Goal: Task Accomplishment & Management: Use online tool/utility

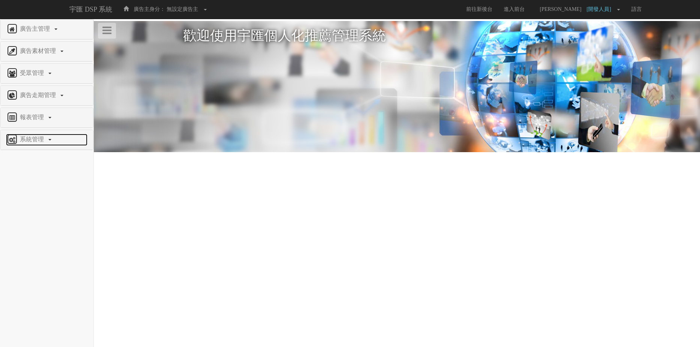
click at [36, 135] on link "系統管理" at bounding box center [46, 140] width 81 height 12
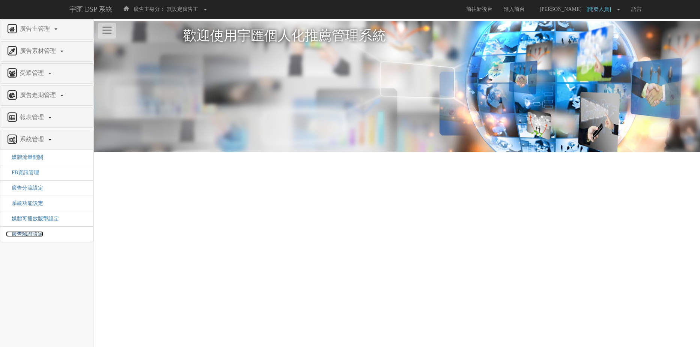
click at [29, 234] on span "廣告驗證設定" at bounding box center [24, 234] width 37 height 6
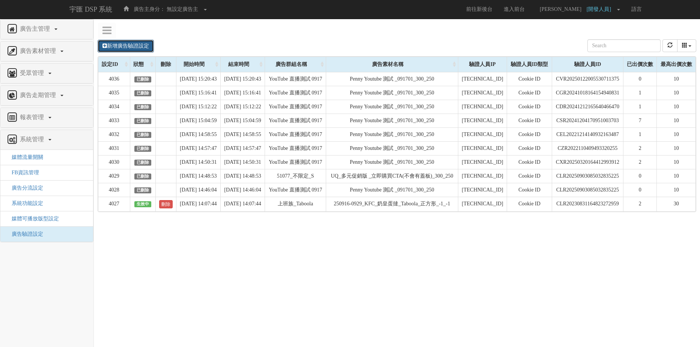
click at [143, 46] on link "新增廣告驗證設定" at bounding box center [126, 46] width 56 height 13
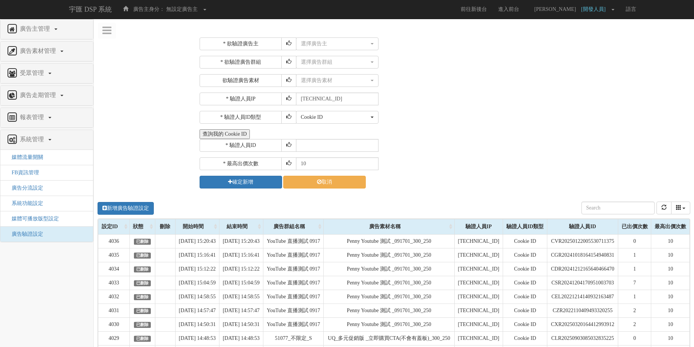
click at [419, 46] on div "選擇廣告主 特力+ 科技紫薇網 Momo Uniqlo EFShop 樂天 屈臣氏[PERSON_NAME] sinyi 信義房屋 S2_Brands[PER…" at bounding box center [492, 44] width 392 height 13
click at [331, 45] on div "選擇廣告主" at bounding box center [335, 44] width 68 height 8
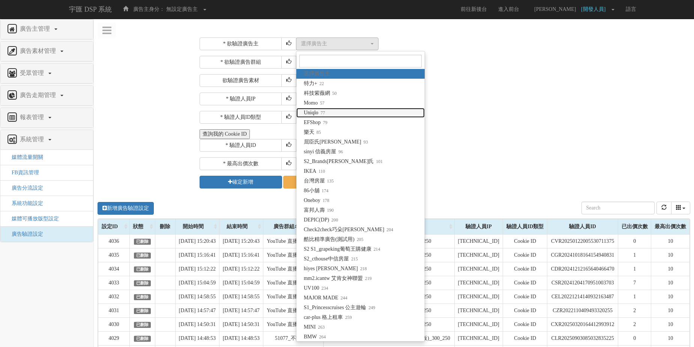
click at [316, 113] on span "Uniqlo 77" at bounding box center [314, 113] width 21 height 8
select select "77"
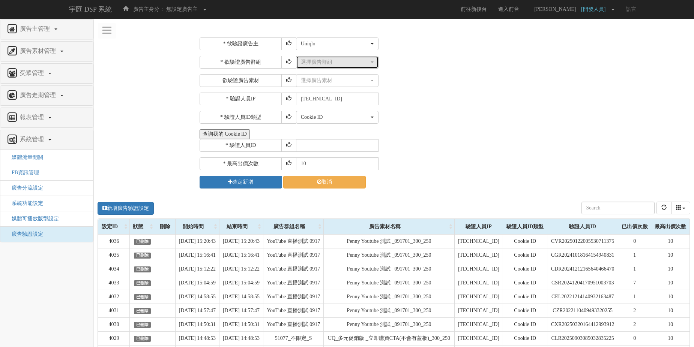
click at [361, 62] on div "選擇廣告群組" at bounding box center [335, 63] width 68 height 8
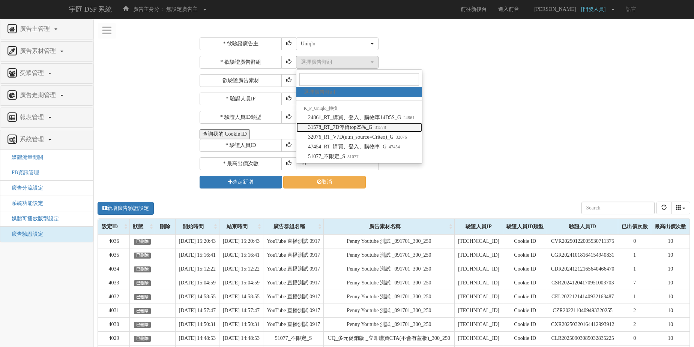
click at [333, 125] on span "31578_RT_7D停留top25%_G 31578" at bounding box center [347, 128] width 78 height 8
select select "31578"
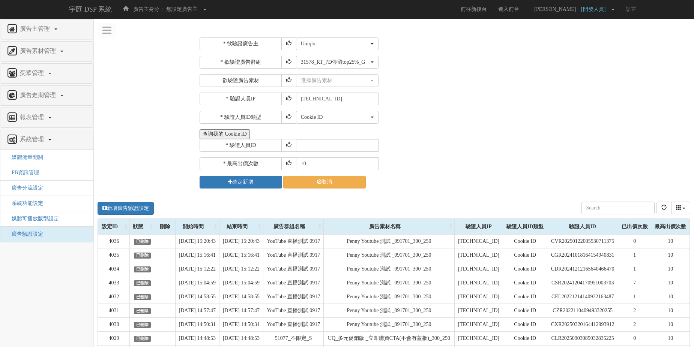
click at [409, 91] on div "* 欲驗證廣告主 選擇廣告主 特力+ 科技紫薇網 Momo Uniqlo EFShop 樂天 屈臣氏[PERSON_NAME] sinyi 信義房屋 S2_B…" at bounding box center [444, 113] width 489 height 151
click at [366, 81] on div "選擇廣告素材" at bounding box center [335, 81] width 68 height 8
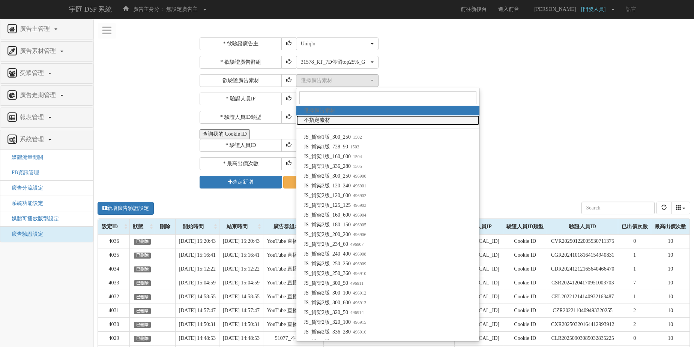
click at [338, 119] on link "不指定素材" at bounding box center [387, 121] width 183 height 10
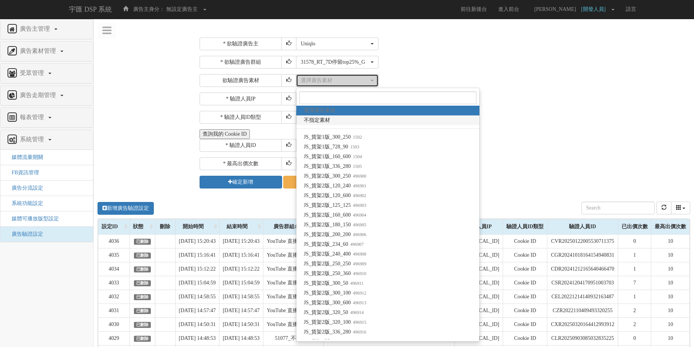
select select "-1"
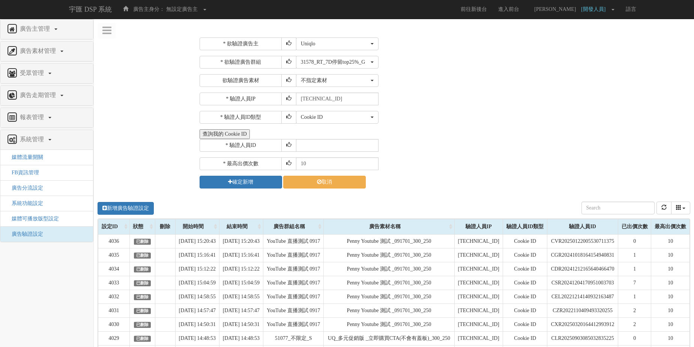
click at [429, 76] on div "選擇廣告素材 不指定素材 JS_貨架1版_300_250 JS_貨架1版_728_90 JS_貨架1版_160_600 JS_貨架1版_336_280 JS_…" at bounding box center [492, 80] width 392 height 13
click at [355, 98] on input "[TECHNICAL_ID]" at bounding box center [337, 99] width 83 height 13
click at [345, 113] on button "Cookie ID" at bounding box center [337, 117] width 83 height 13
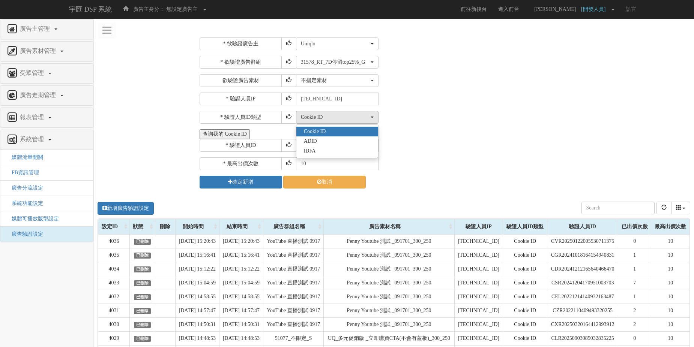
click at [326, 130] on span "Cookie ID" at bounding box center [315, 132] width 22 height 8
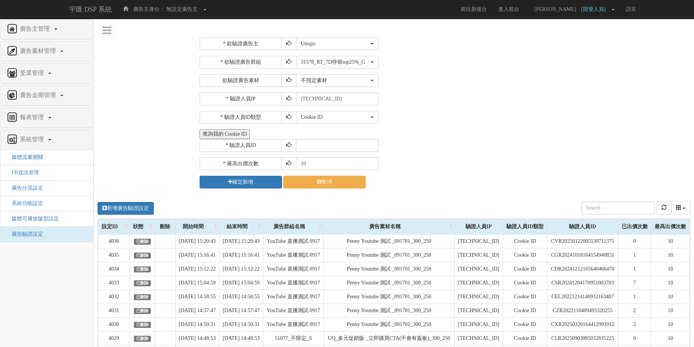
click at [396, 123] on div "Cookie ID ADID IDFA Cookie ID Cookie ID ADID IDFA" at bounding box center [492, 117] width 392 height 13
